Goal: Task Accomplishment & Management: Manage account settings

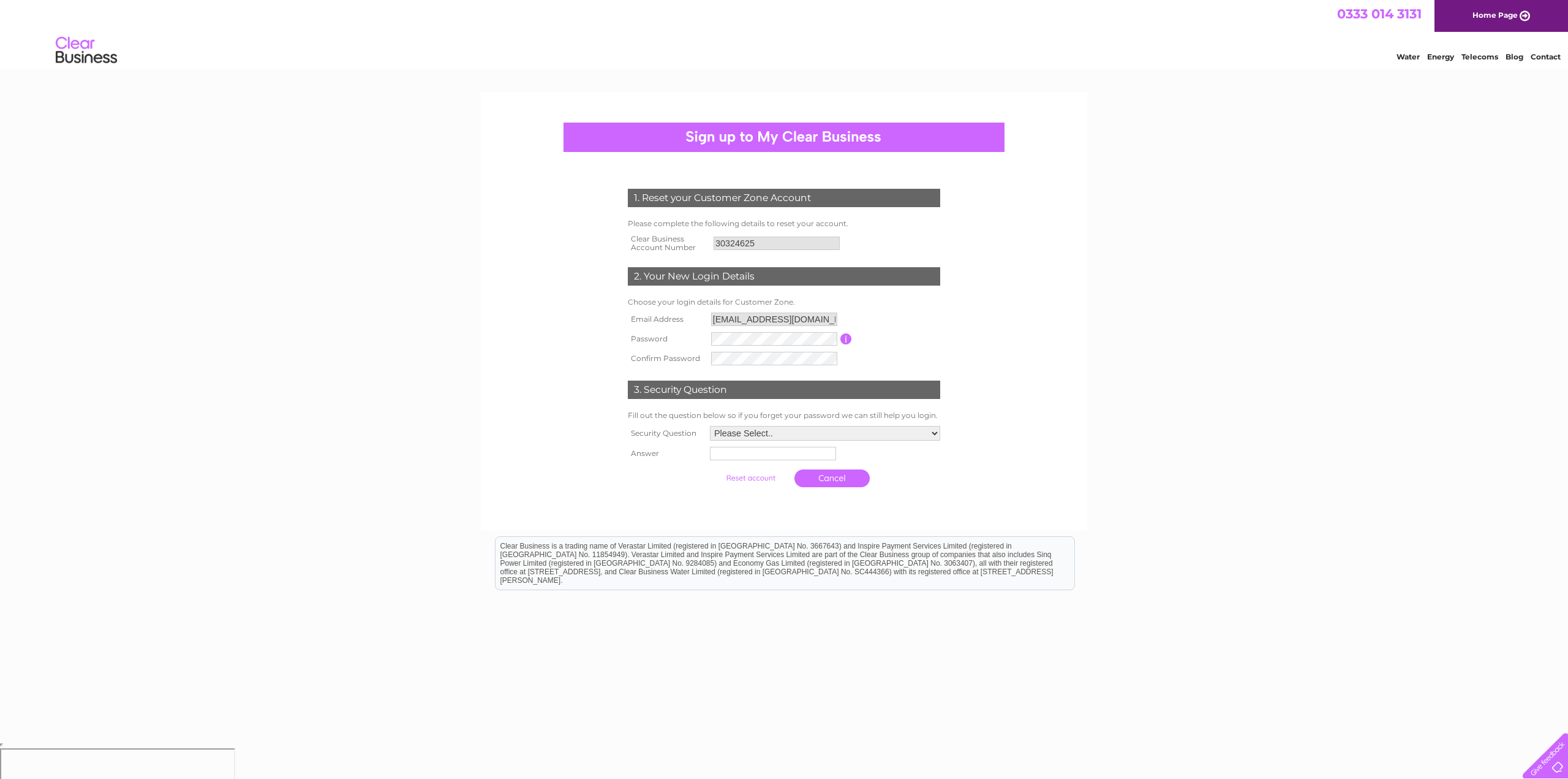
click at [756, 435] on select "Please Select.. In what town or city was your first job? In what town or city d…" at bounding box center [825, 433] width 230 height 15
select select "5"
click at [709, 427] on select "Please Select.. In what town or city was your first job? In what town or city d…" at bounding box center [825, 434] width 232 height 16
click at [725, 457] on input "text" at bounding box center [773, 454] width 127 height 15
type input "Spikey"
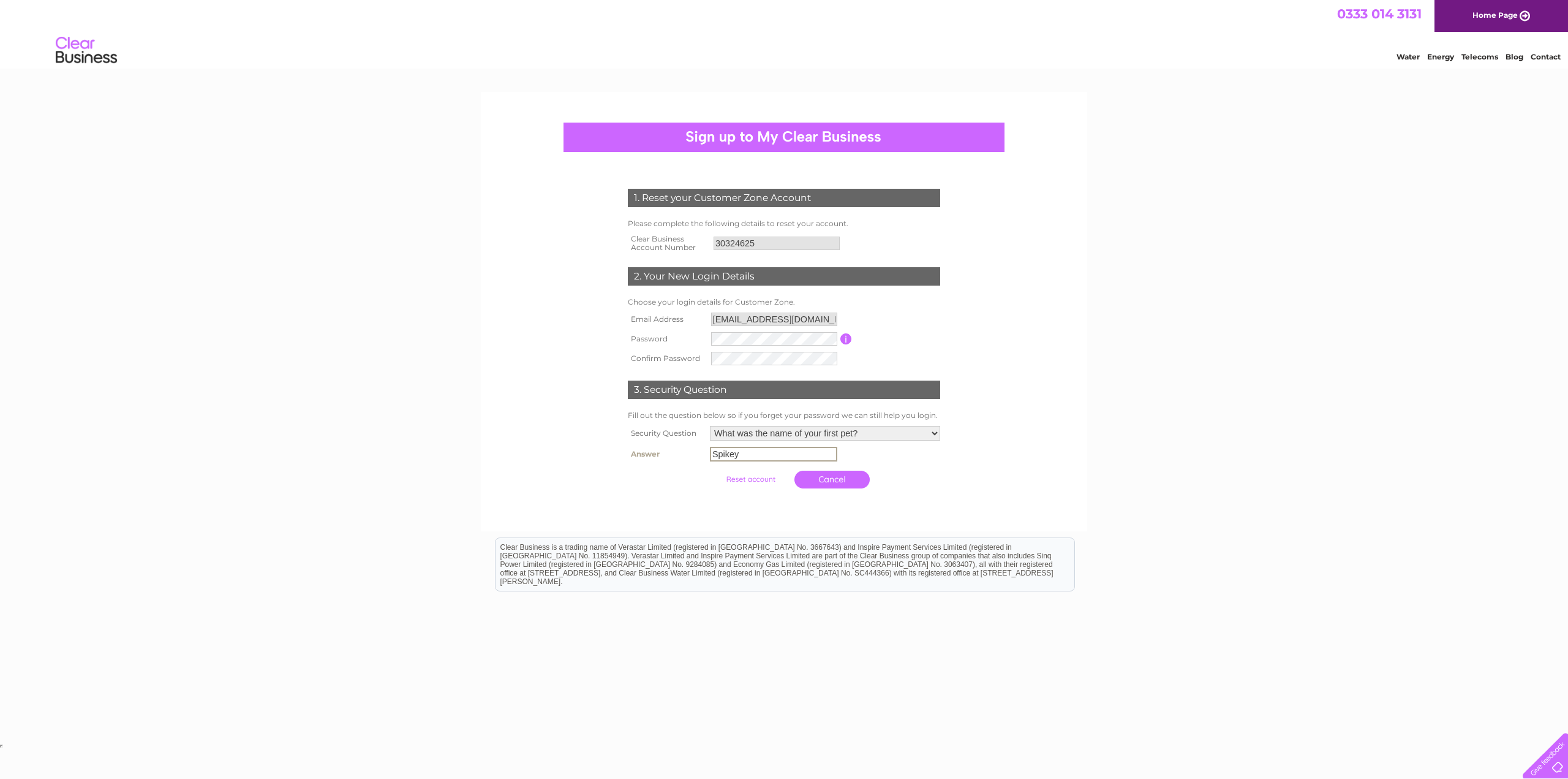
click at [756, 479] on input "submit" at bounding box center [751, 480] width 76 height 17
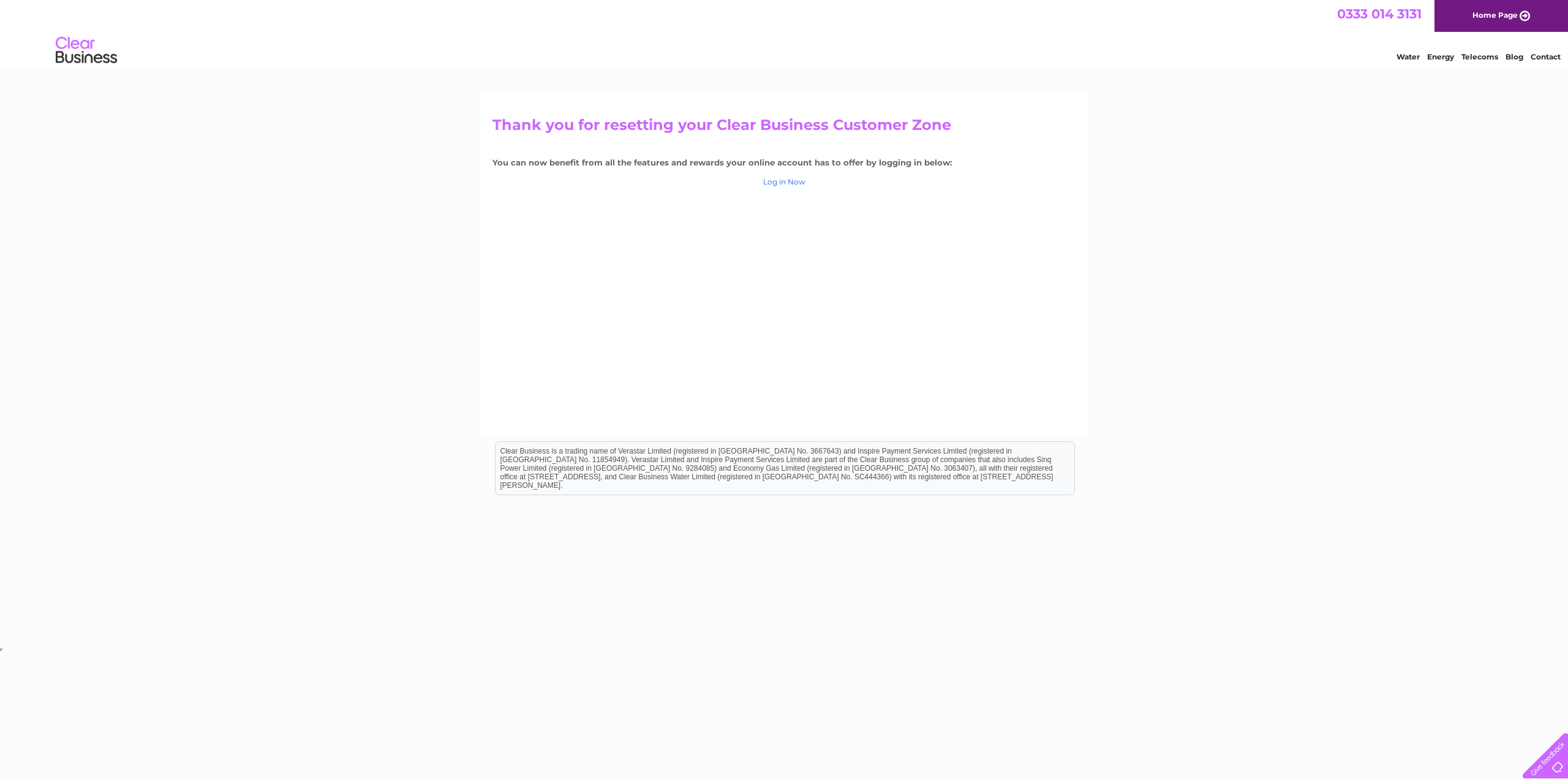
click at [791, 182] on link "Log in Now" at bounding box center [784, 182] width 42 height 9
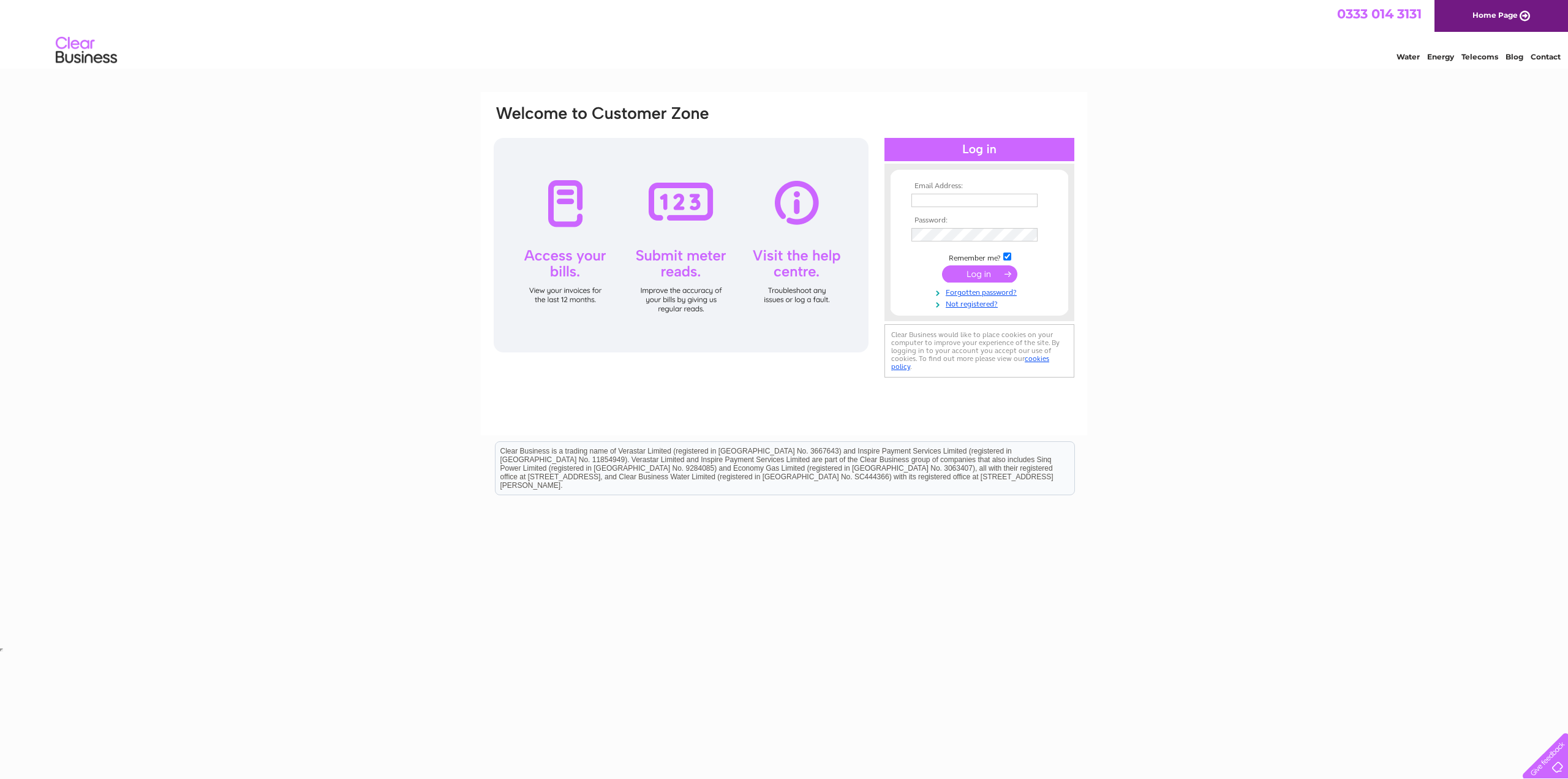
type input "[EMAIL_ADDRESS][DOMAIN_NAME]"
click at [957, 274] on input "submit" at bounding box center [979, 274] width 76 height 17
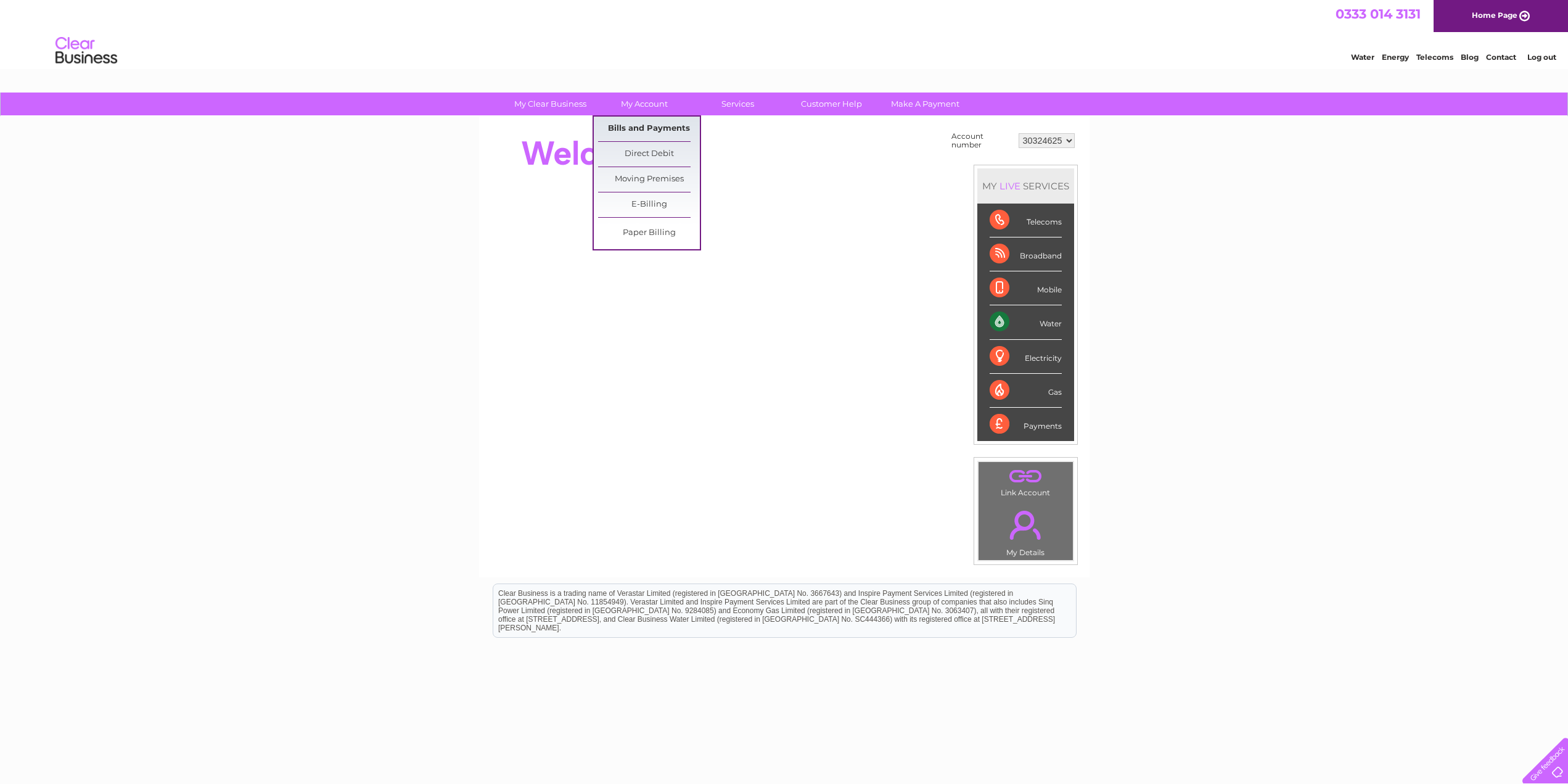
click at [645, 127] on link "Bills and Payments" at bounding box center [648, 129] width 102 height 25
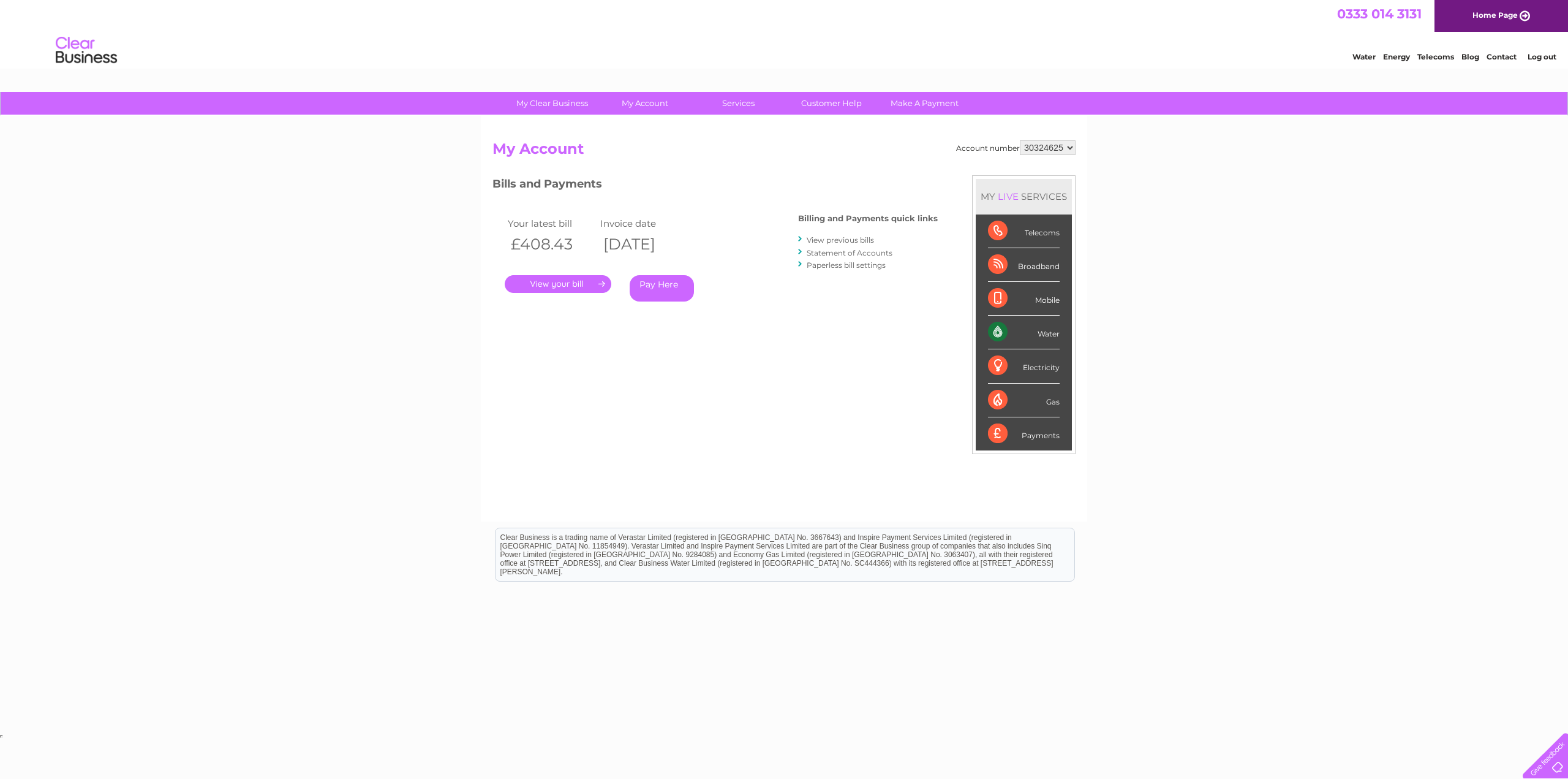
click at [560, 283] on link "." at bounding box center [558, 284] width 106 height 18
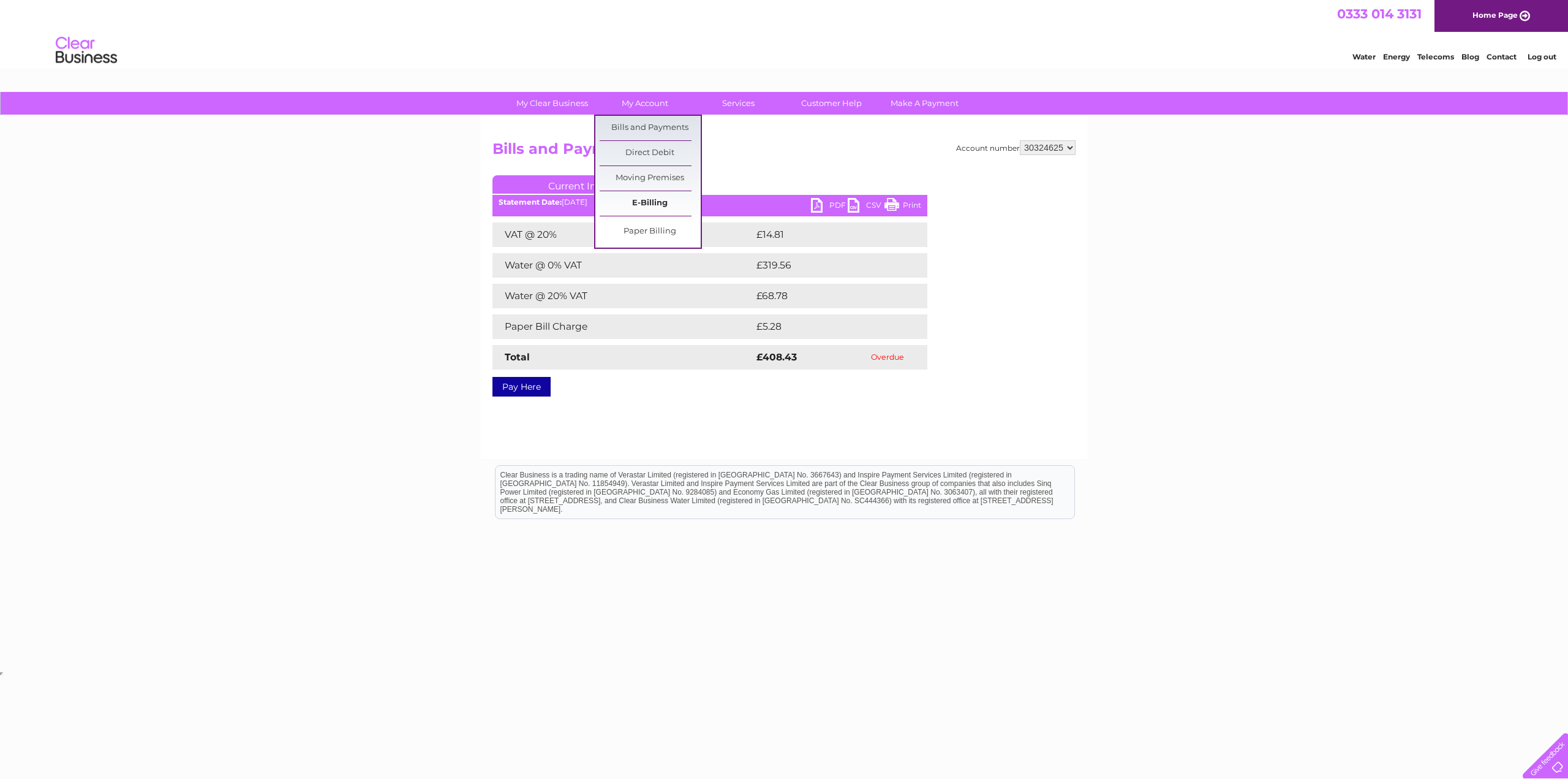
click at [644, 205] on link "E-Billing" at bounding box center [650, 203] width 101 height 25
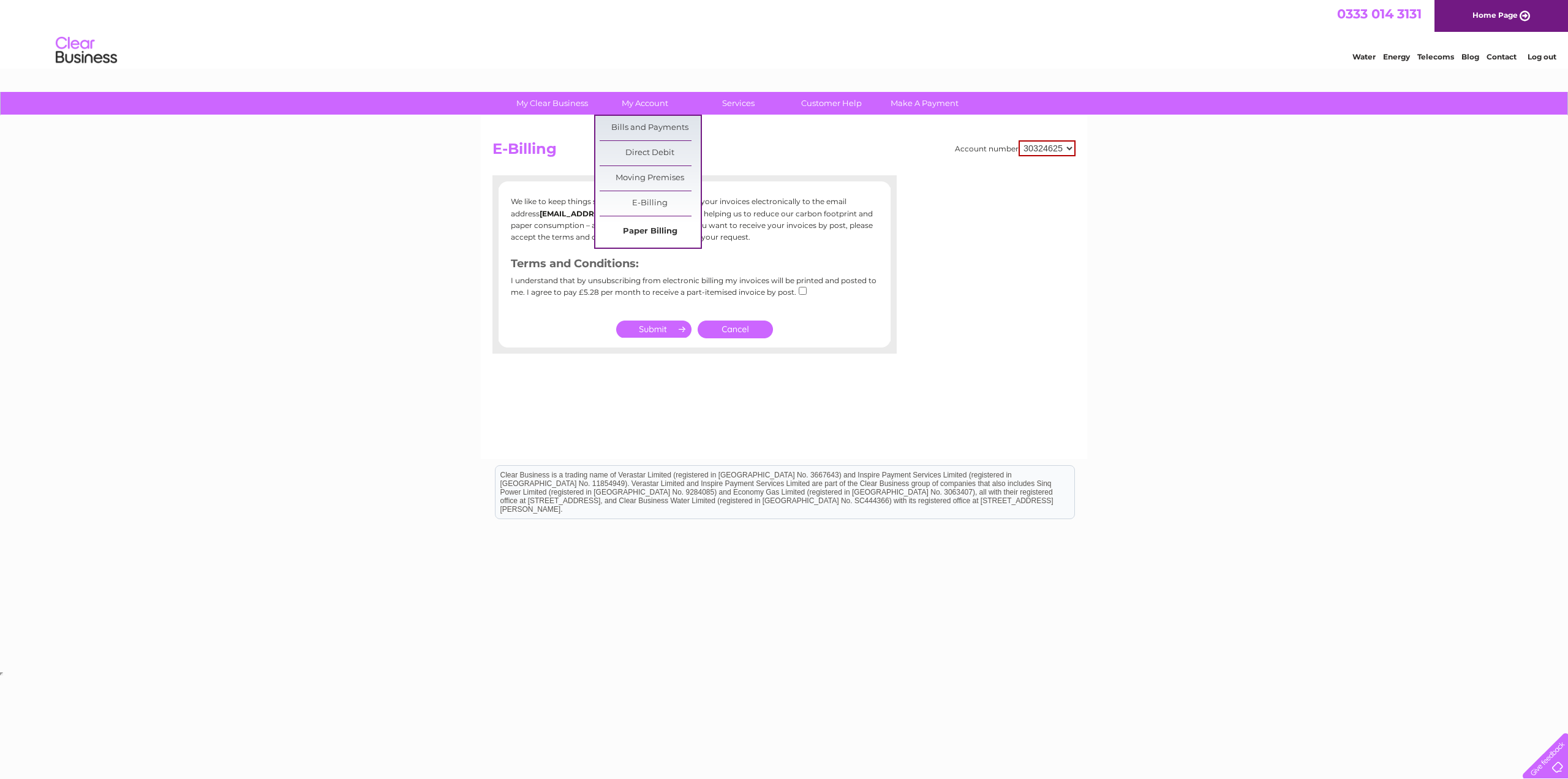
click at [649, 227] on link "Paper Billing" at bounding box center [650, 232] width 101 height 25
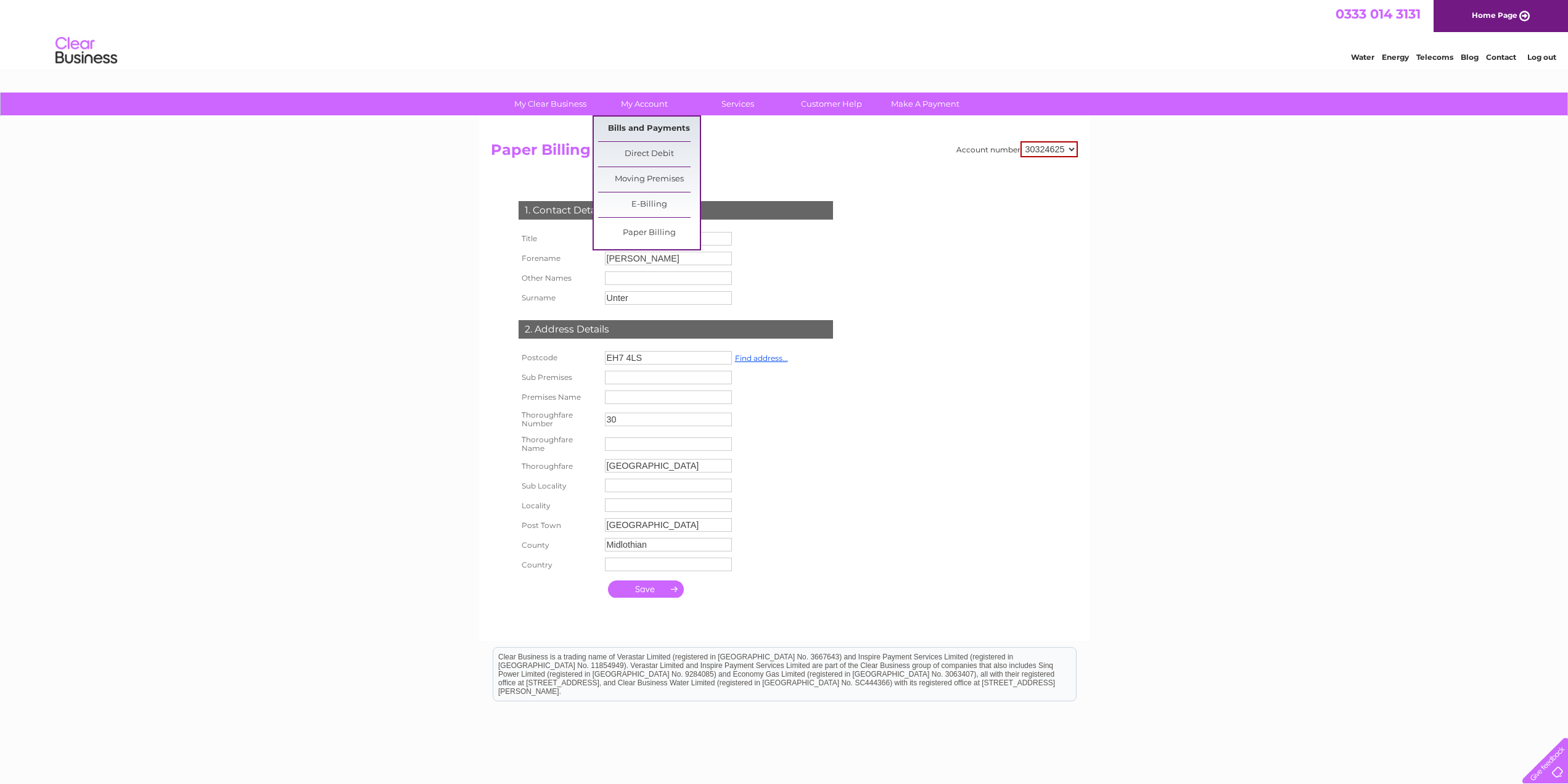
click at [646, 123] on link "Bills and Payments" at bounding box center [648, 129] width 102 height 25
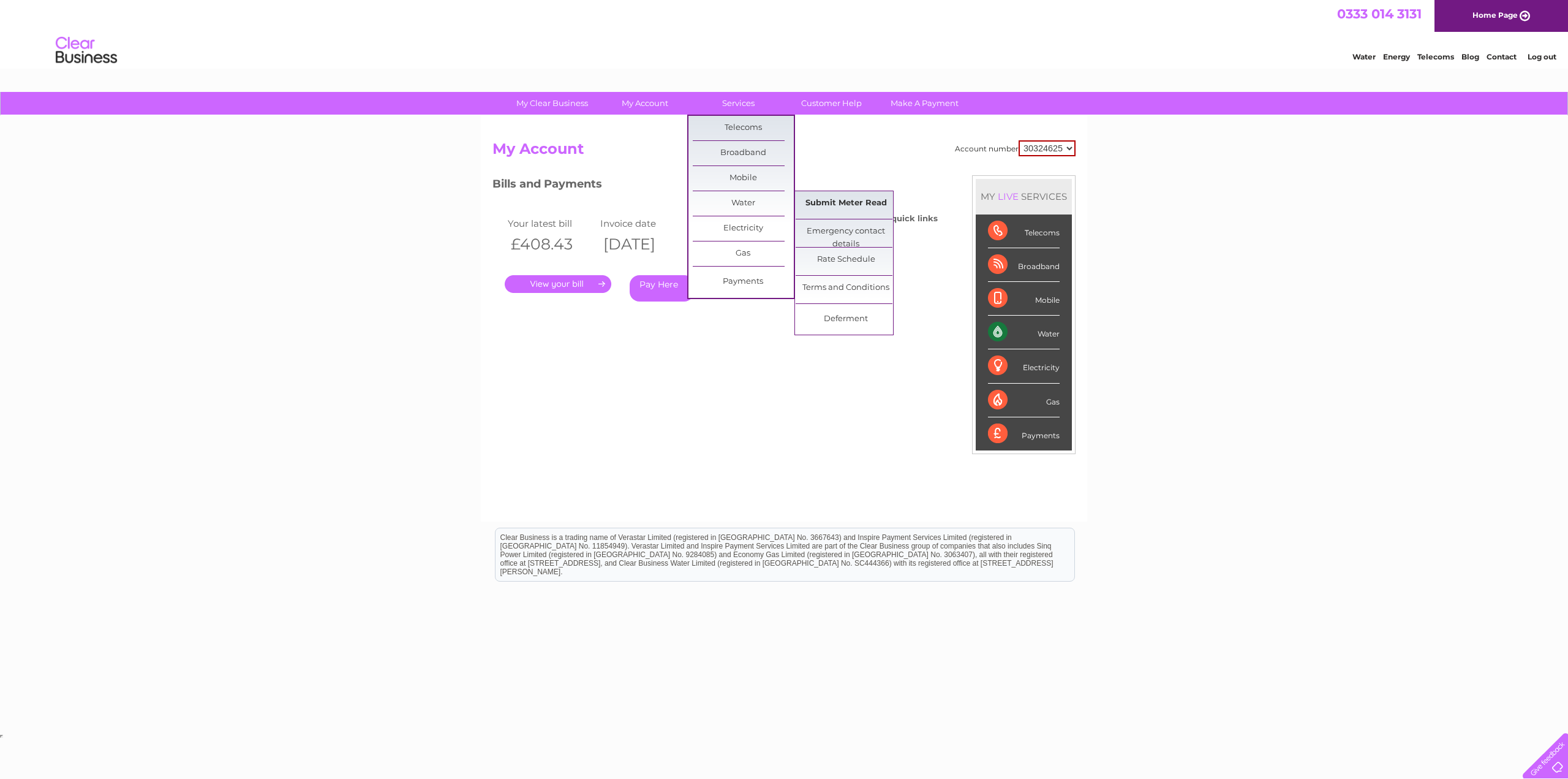
click at [823, 206] on link "Submit Meter Read" at bounding box center [846, 203] width 101 height 25
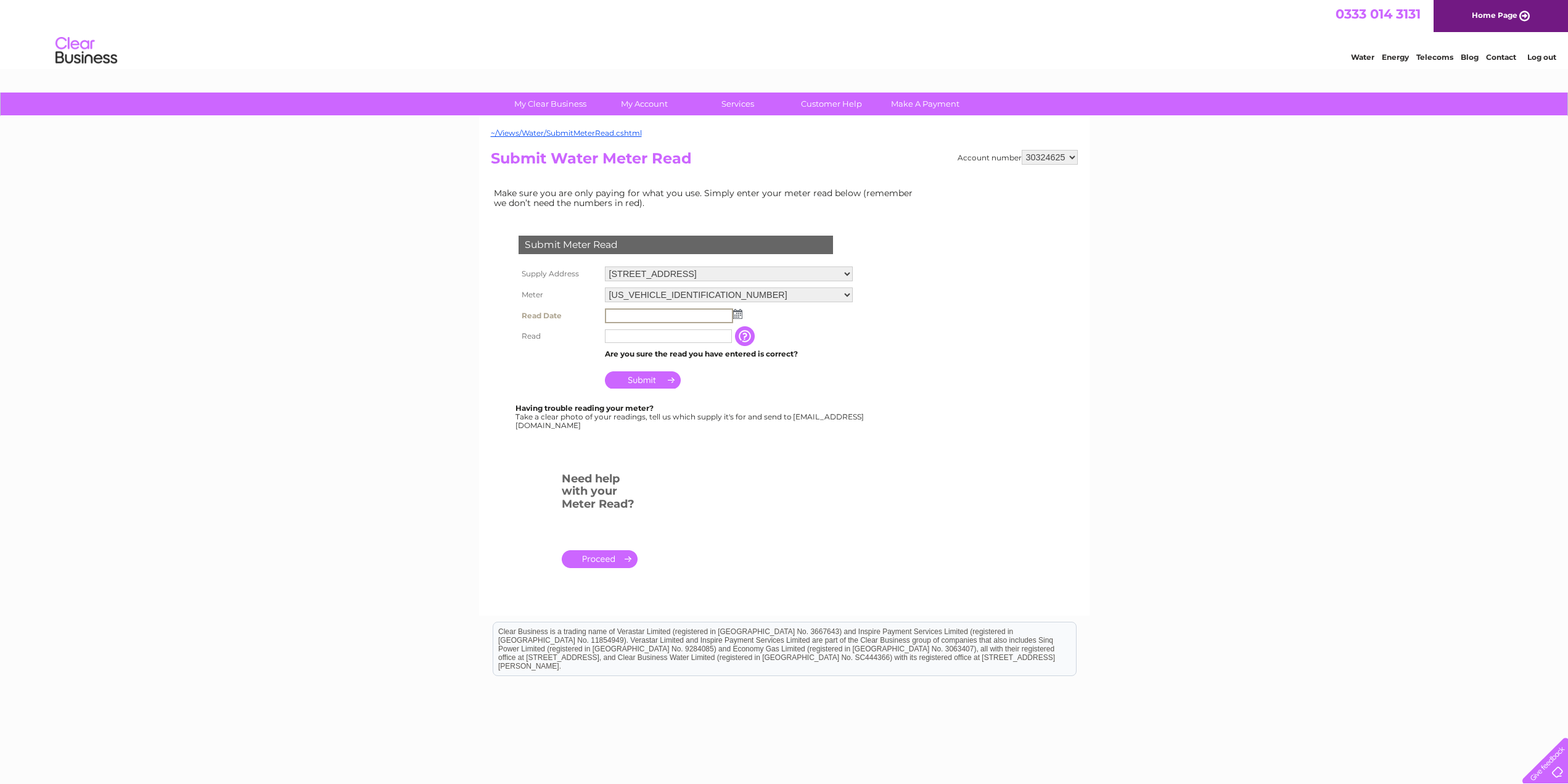
click at [624, 314] on input "text" at bounding box center [668, 315] width 128 height 15
click at [645, 154] on link "Direct Debit" at bounding box center [648, 154] width 102 height 25
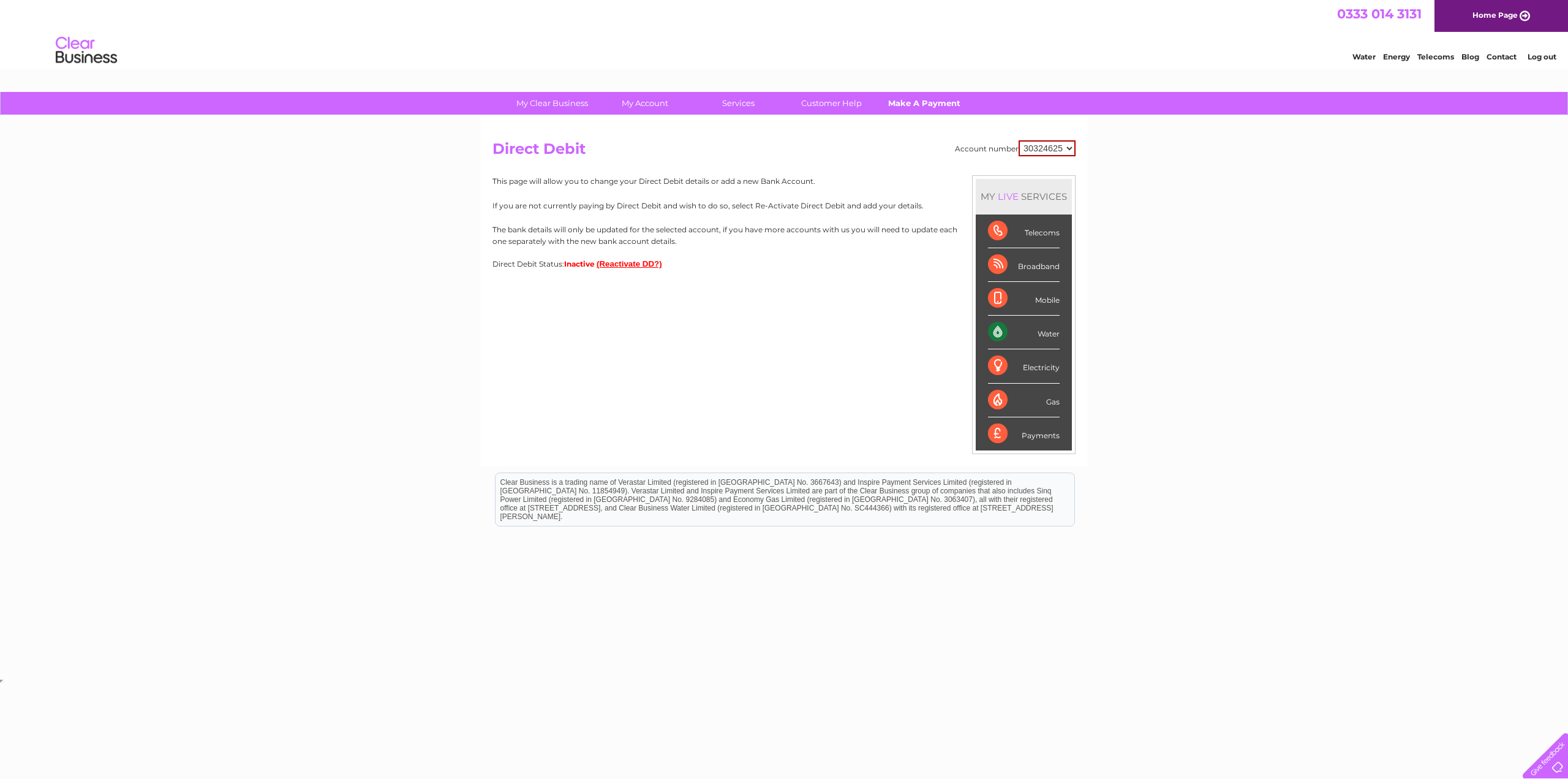
click at [946, 105] on link "Make A Payment" at bounding box center [925, 103] width 101 height 23
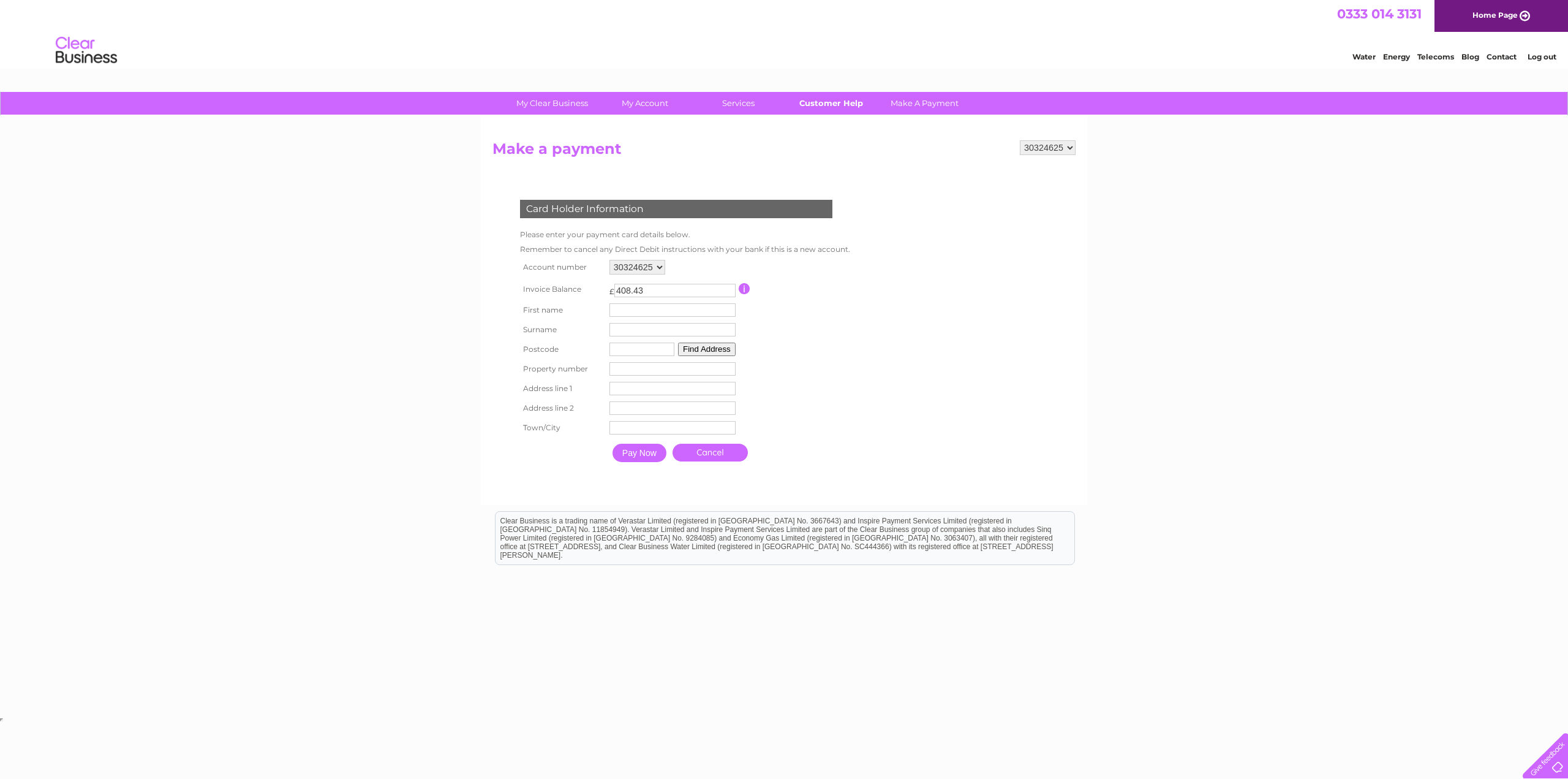
click at [830, 99] on link "Customer Help" at bounding box center [831, 103] width 101 height 23
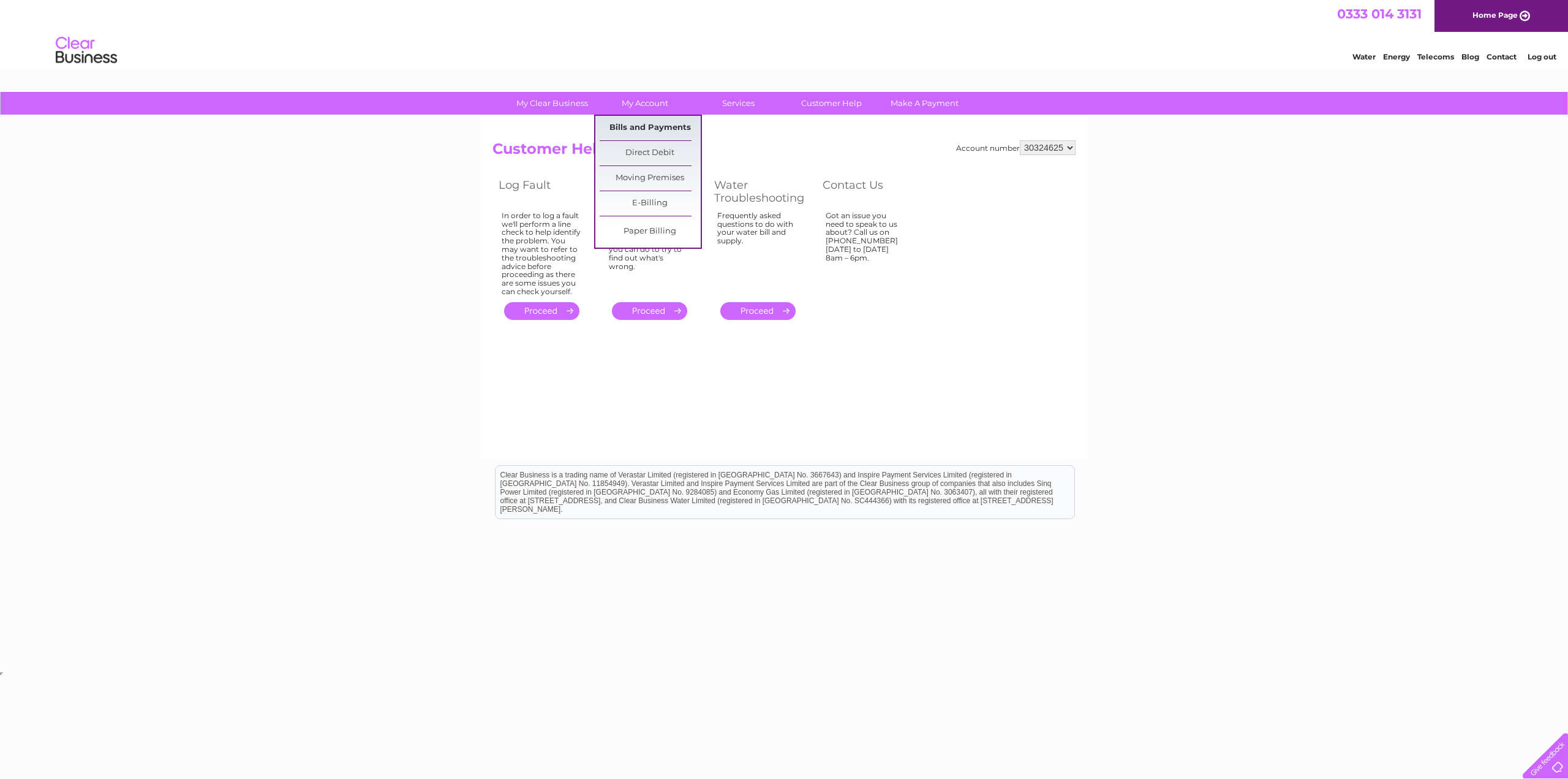
click at [635, 126] on link "Bills and Payments" at bounding box center [650, 128] width 101 height 25
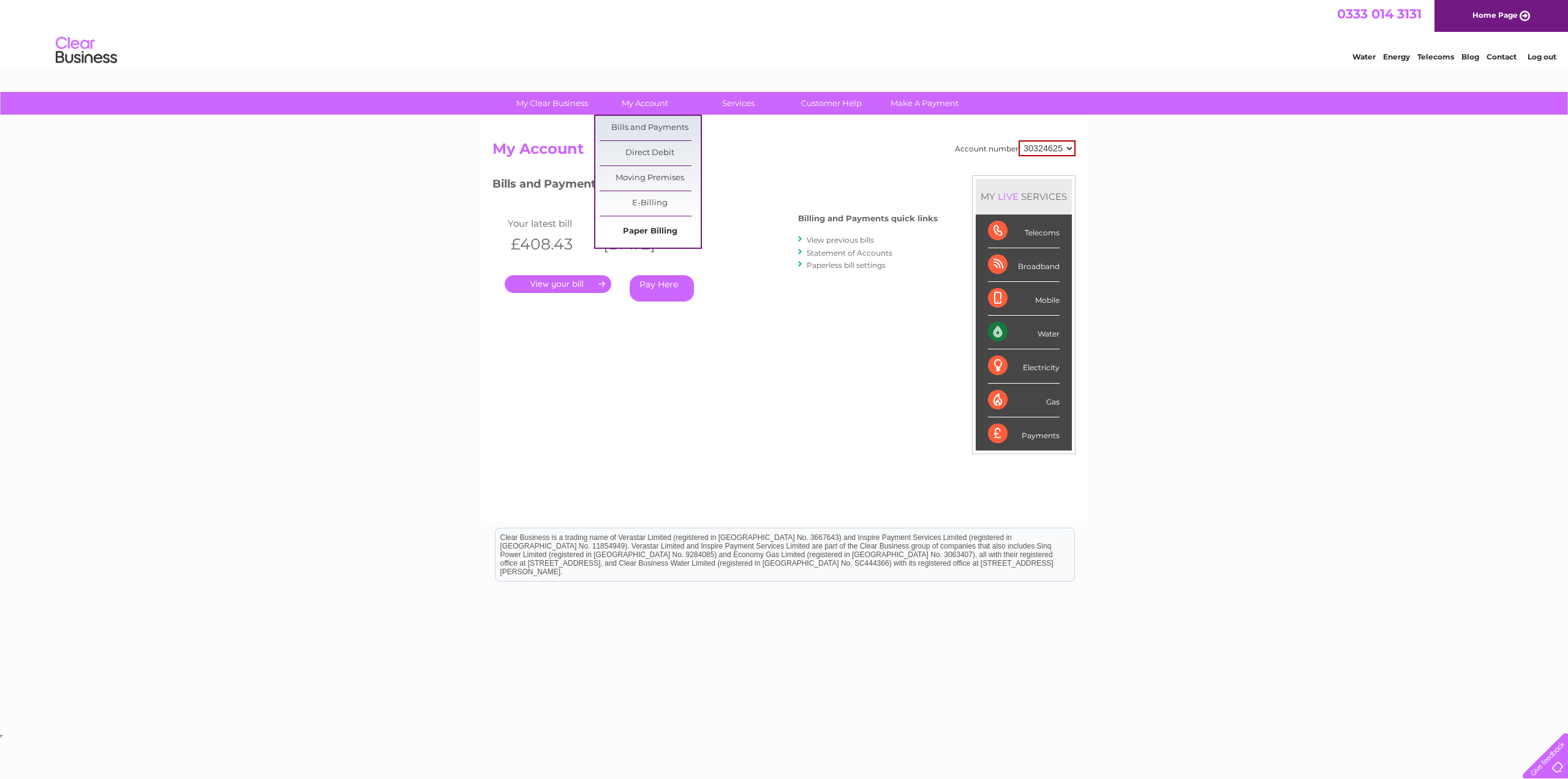
click at [653, 226] on link "Paper Billing" at bounding box center [650, 232] width 101 height 25
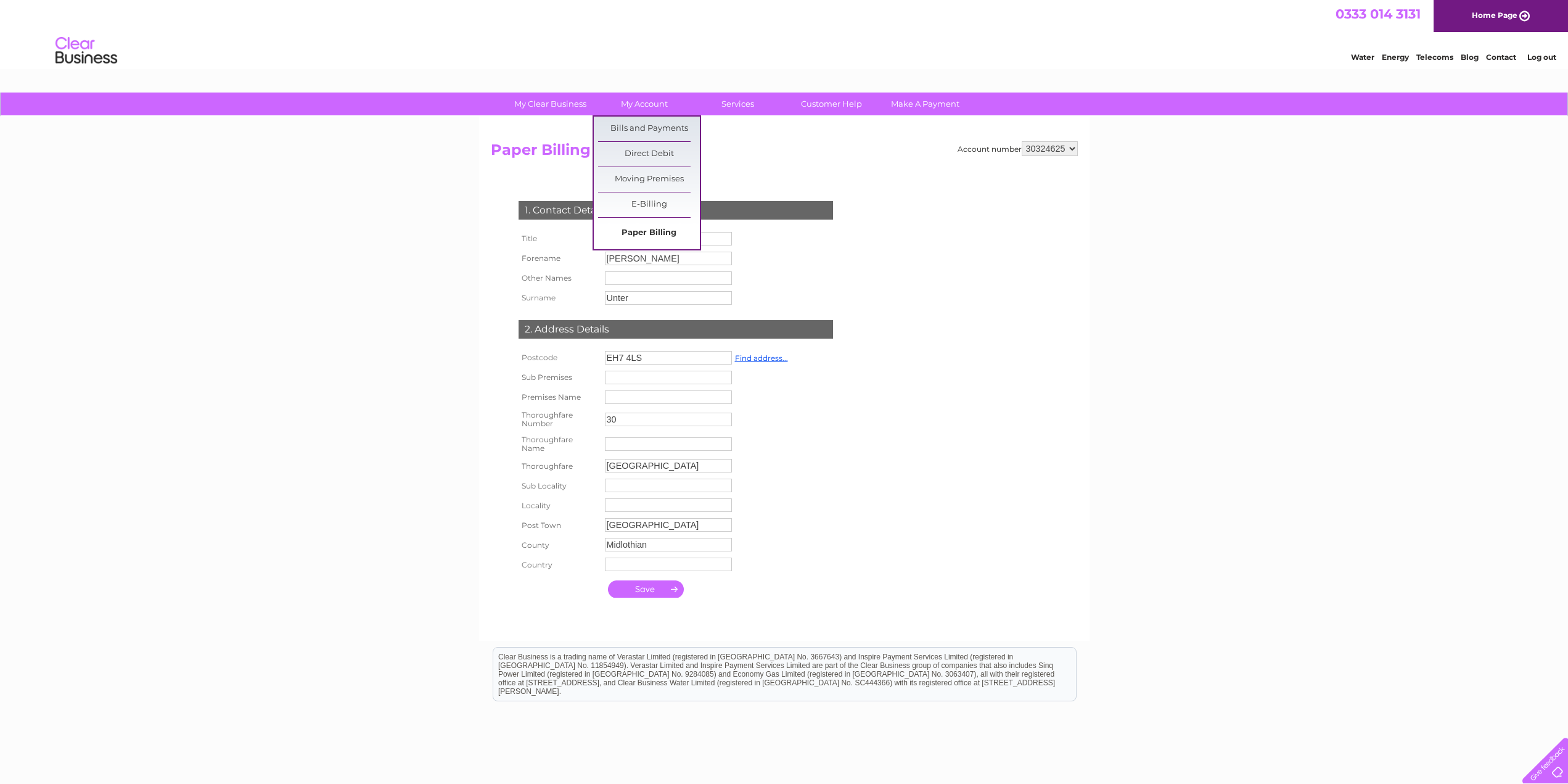
click at [646, 232] on link "Paper Billing" at bounding box center [648, 233] width 102 height 25
click at [650, 204] on link "E-Billing" at bounding box center [648, 204] width 102 height 25
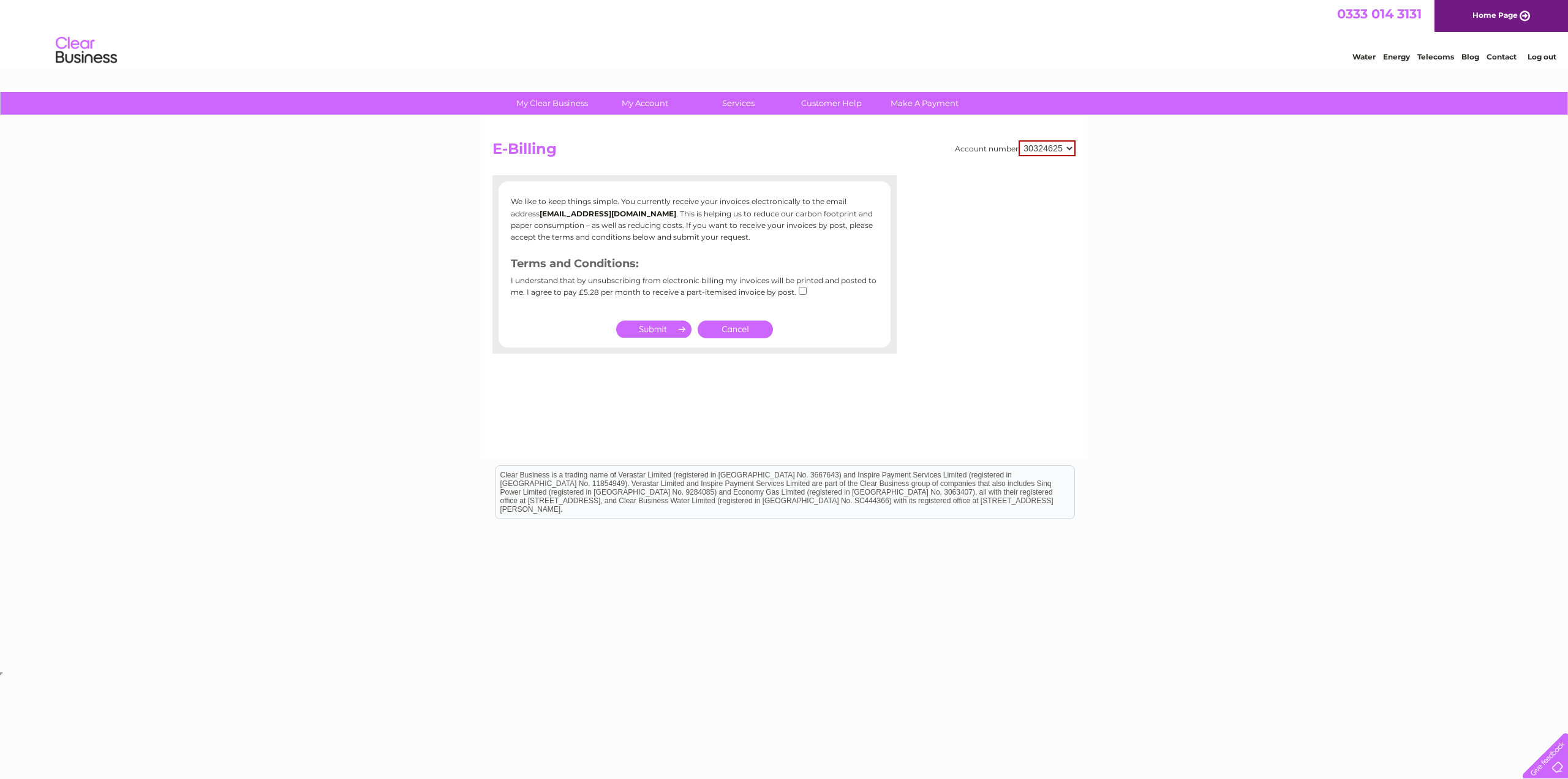
click at [319, 224] on div "My Clear Business Login Details My Details My Preferences Link Account My Accou…" at bounding box center [784, 380] width 1568 height 577
